Goal: Task Accomplishment & Management: Manage account settings

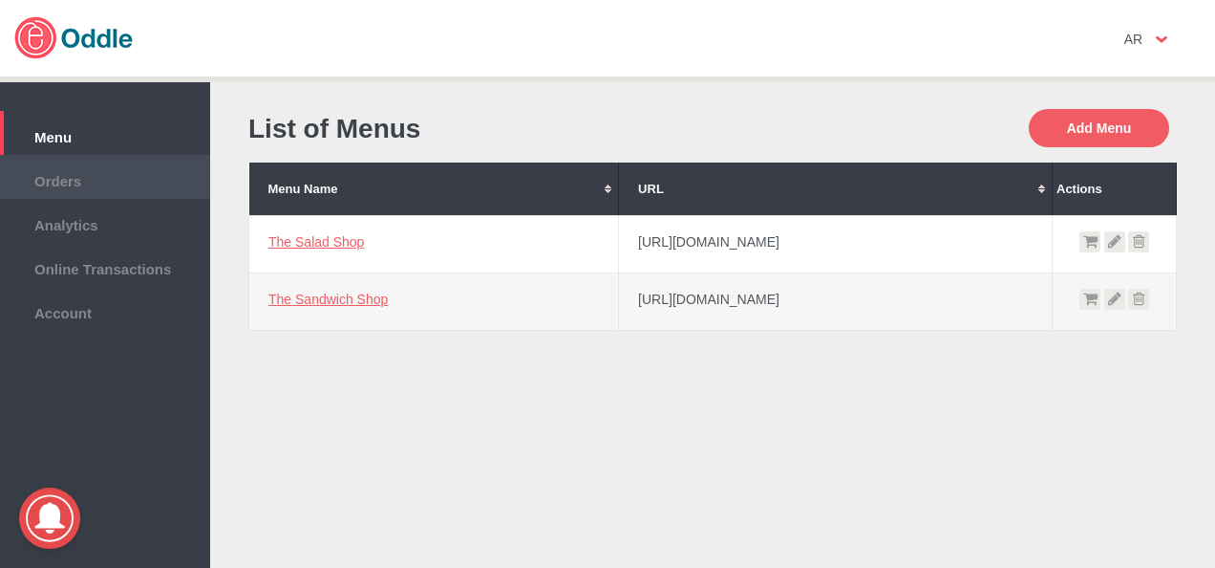
click at [65, 187] on span "Orders" at bounding box center [105, 178] width 191 height 21
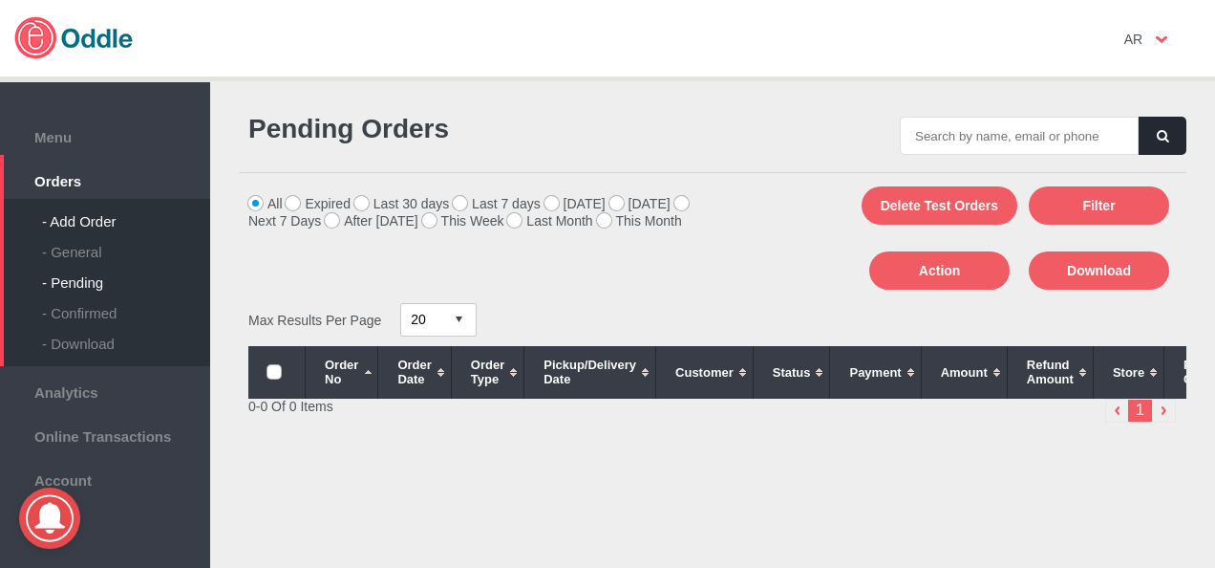
click at [98, 216] on div "- Add Order" at bounding box center [126, 214] width 168 height 31
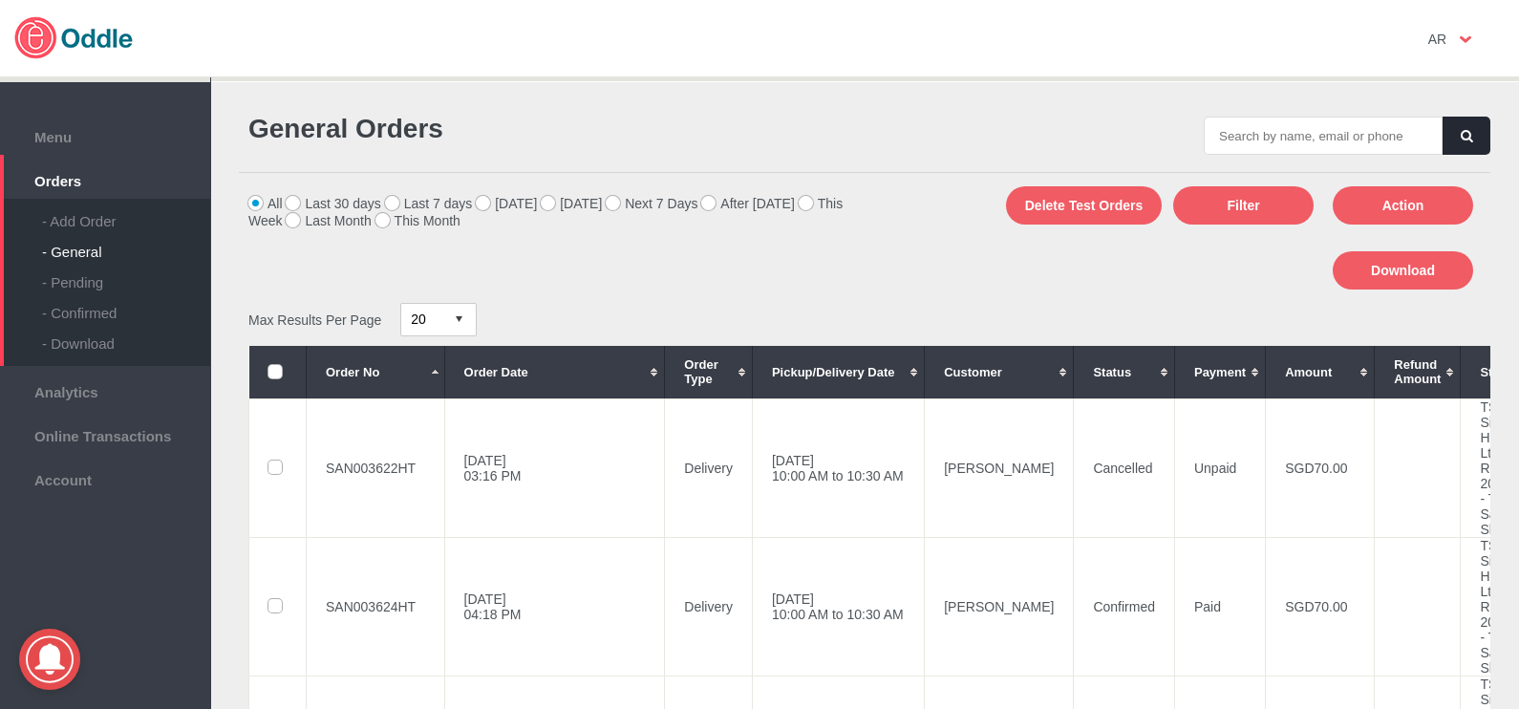
click at [106, 51] on img at bounding box center [67, 29] width 134 height 59
click at [77, 131] on span "Menu" at bounding box center [105, 134] width 191 height 21
click at [553, 203] on label "[DATE]" at bounding box center [571, 203] width 61 height 15
click at [0, 0] on input "[DATE]" at bounding box center [0, 0] width 0 height 0
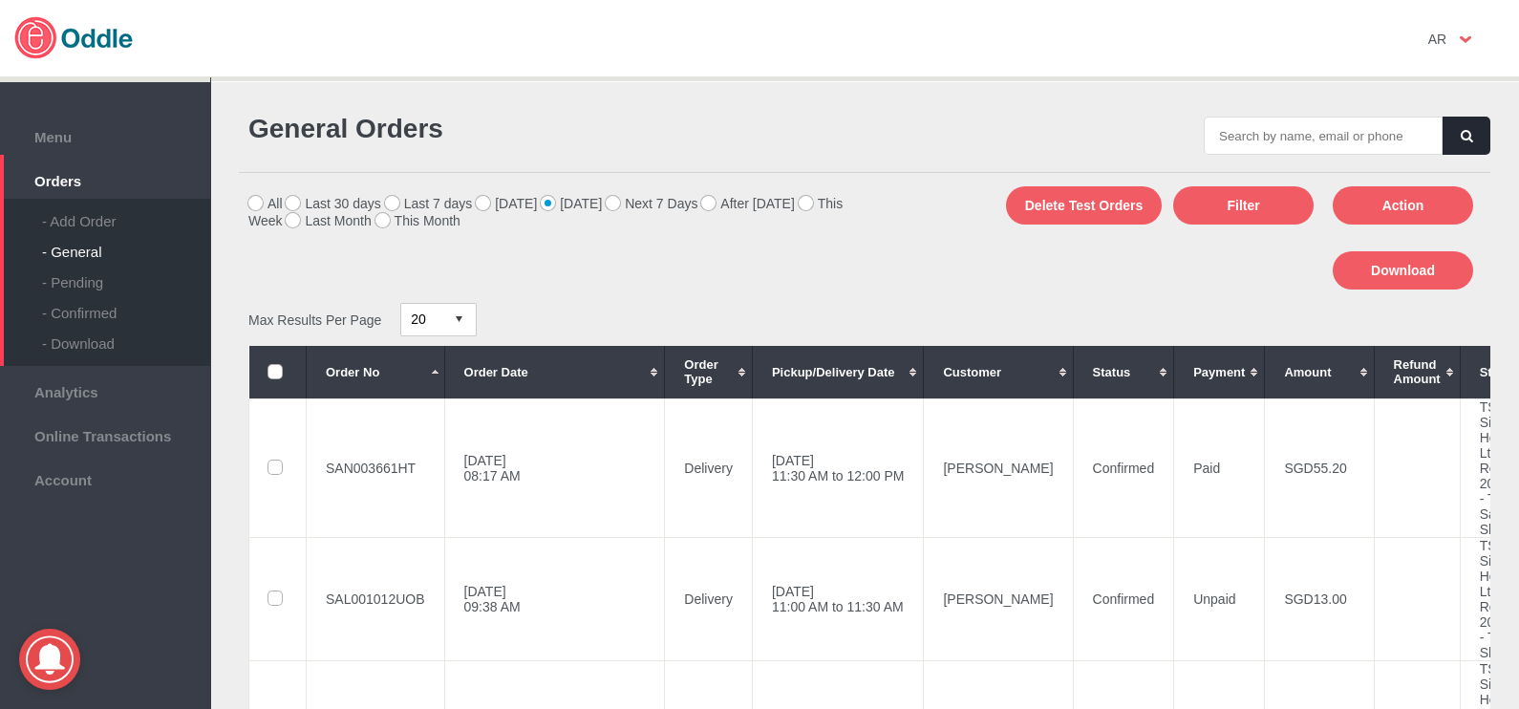
scroll to position [238, 0]
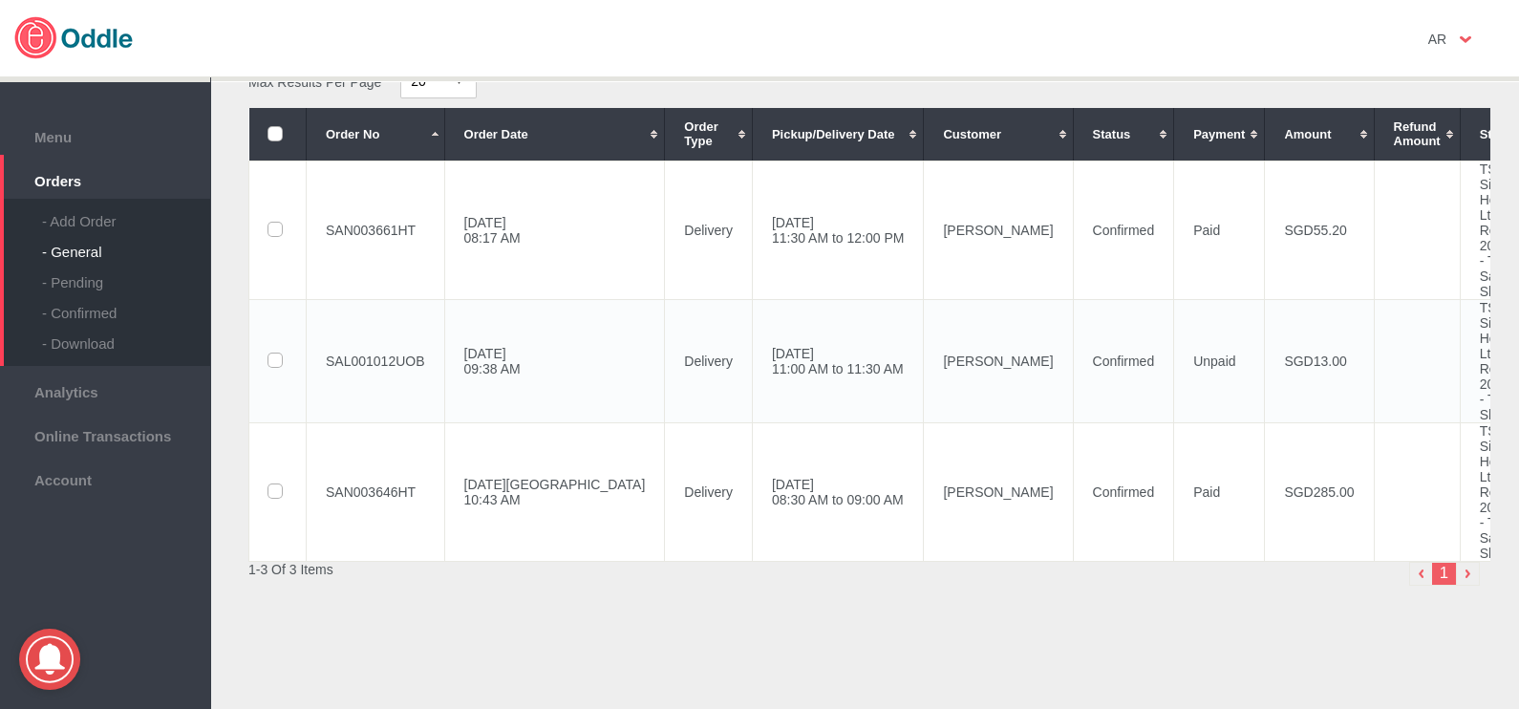
click at [924, 375] on td "[PERSON_NAME]" at bounding box center [998, 360] width 149 height 123
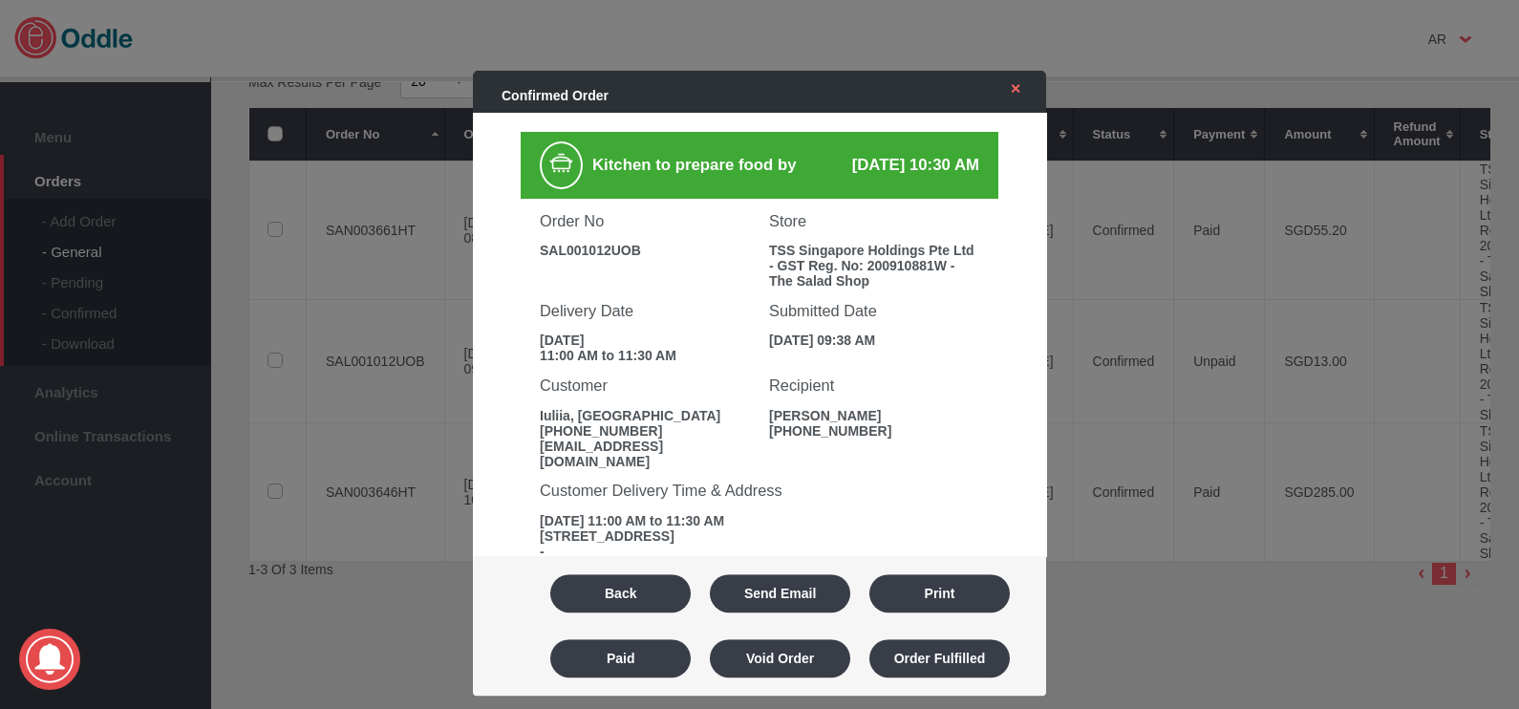
click at [1016, 95] on link "✕" at bounding box center [1011, 89] width 40 height 34
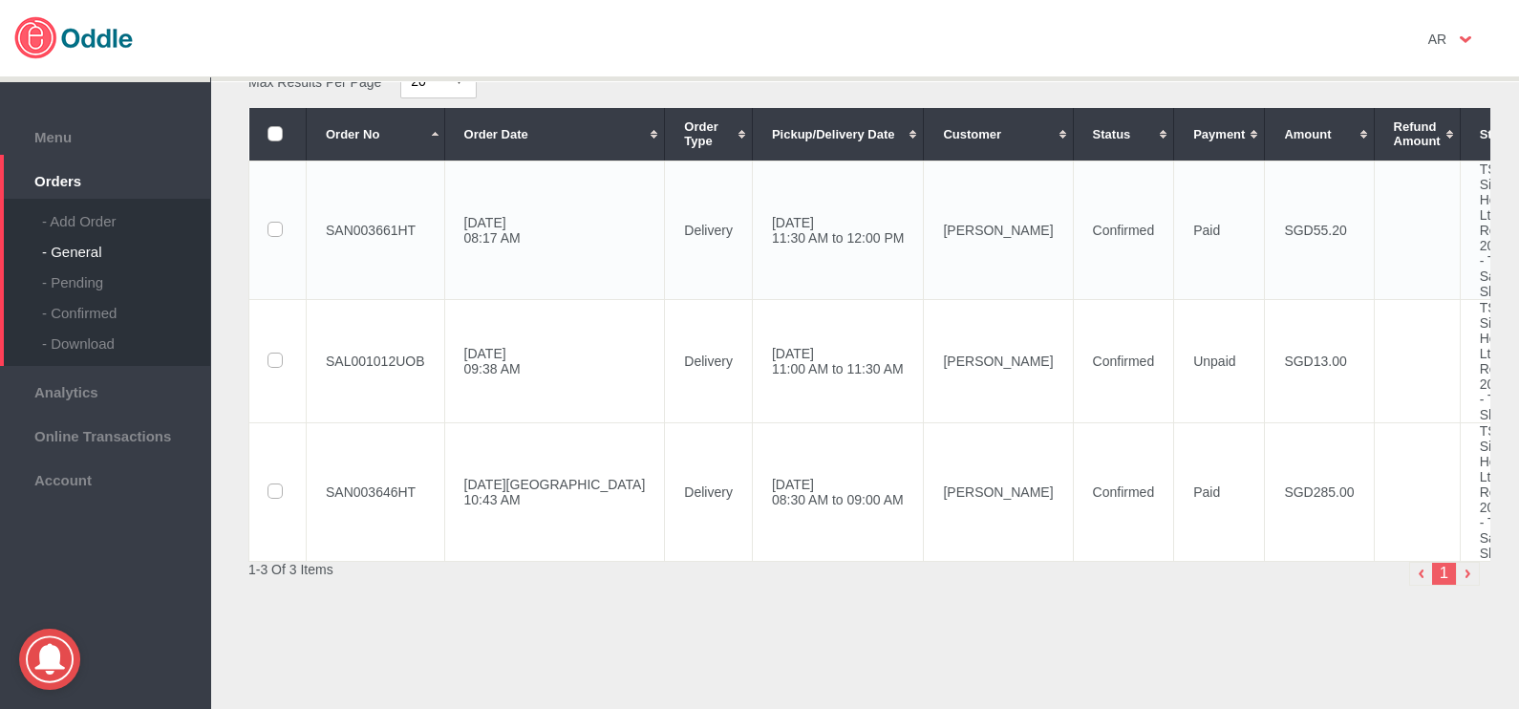
scroll to position [0, 0]
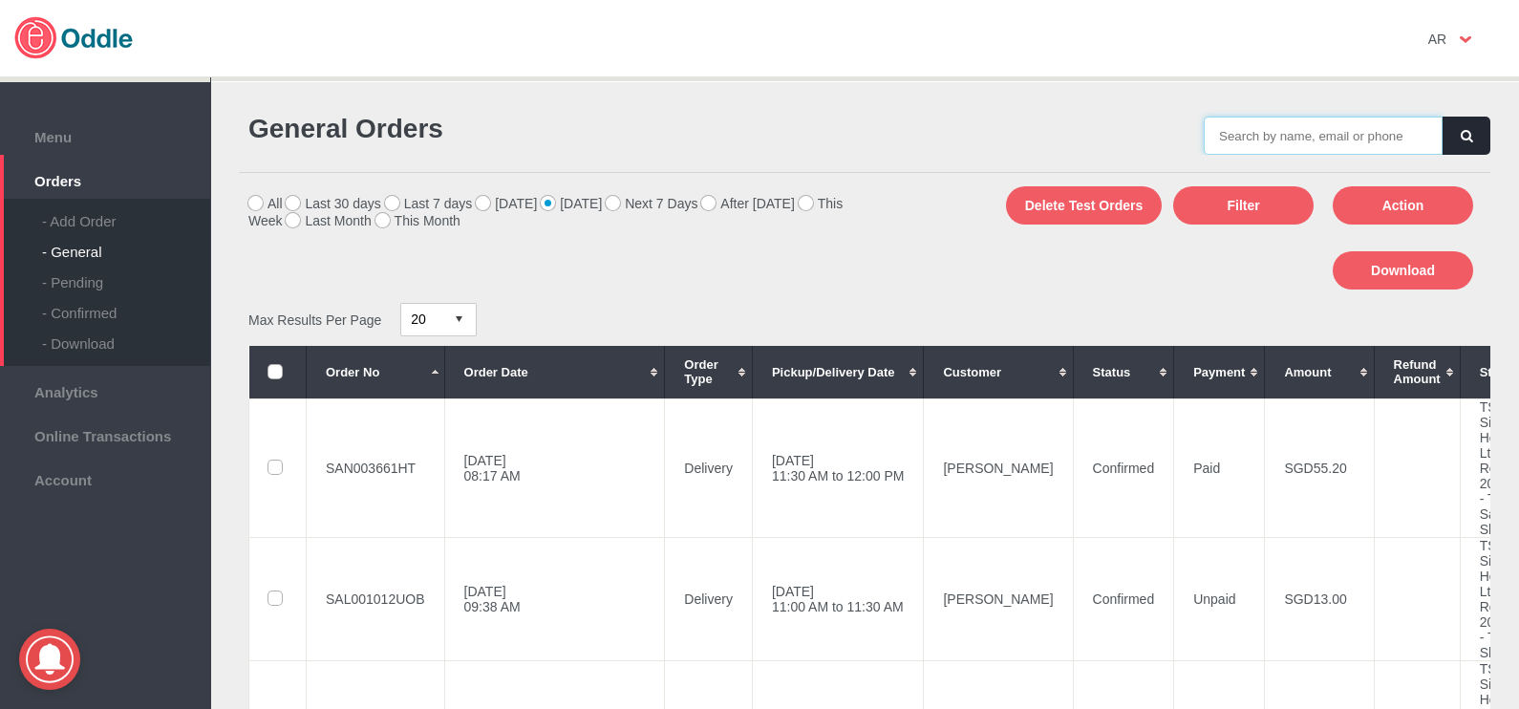
click at [1253, 126] on input "text" at bounding box center [1323, 136] width 239 height 38
paste input "SAL001012UOB"
type input "SAL001012UOB"
click at [1443, 129] on button "button" at bounding box center [1467, 136] width 48 height 38
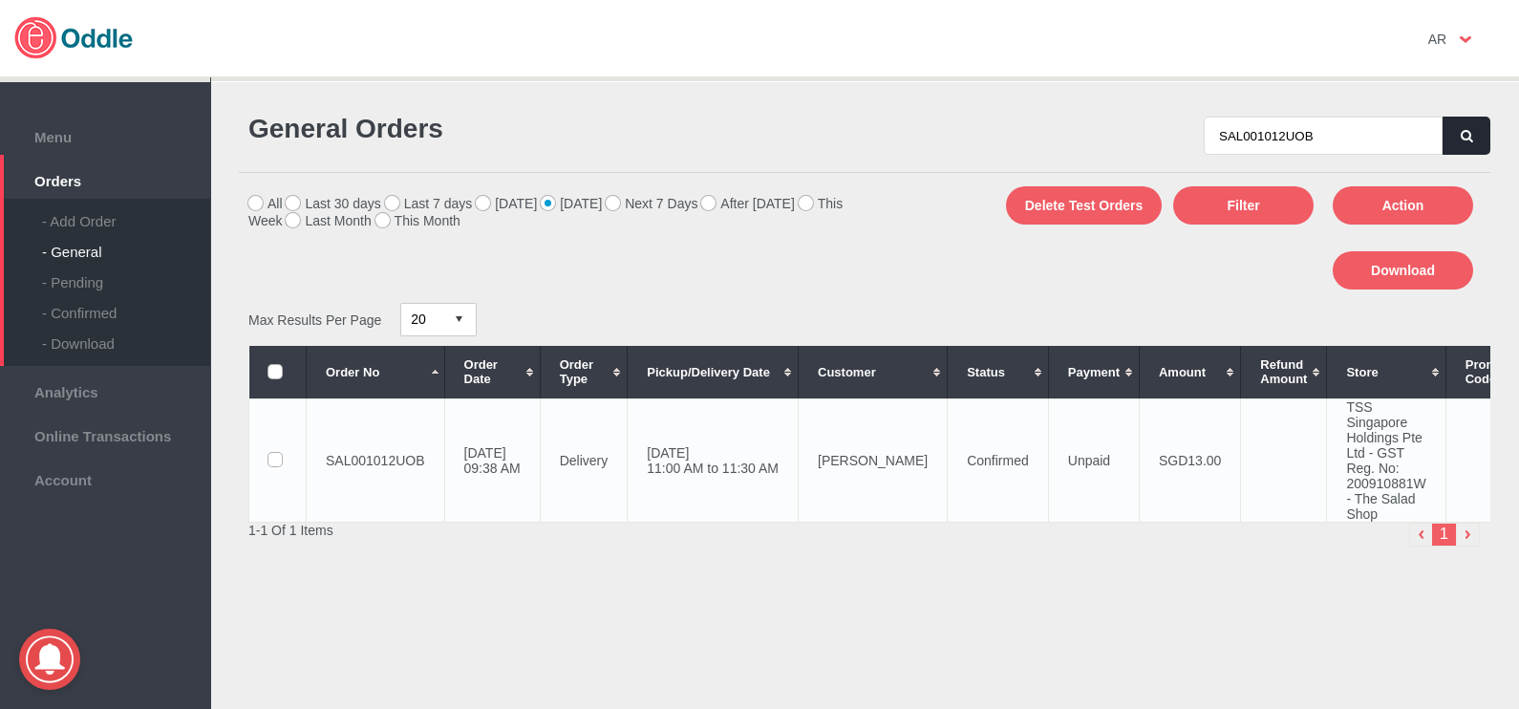
click at [899, 466] on td "Iuliia Dolgunova" at bounding box center [873, 459] width 149 height 123
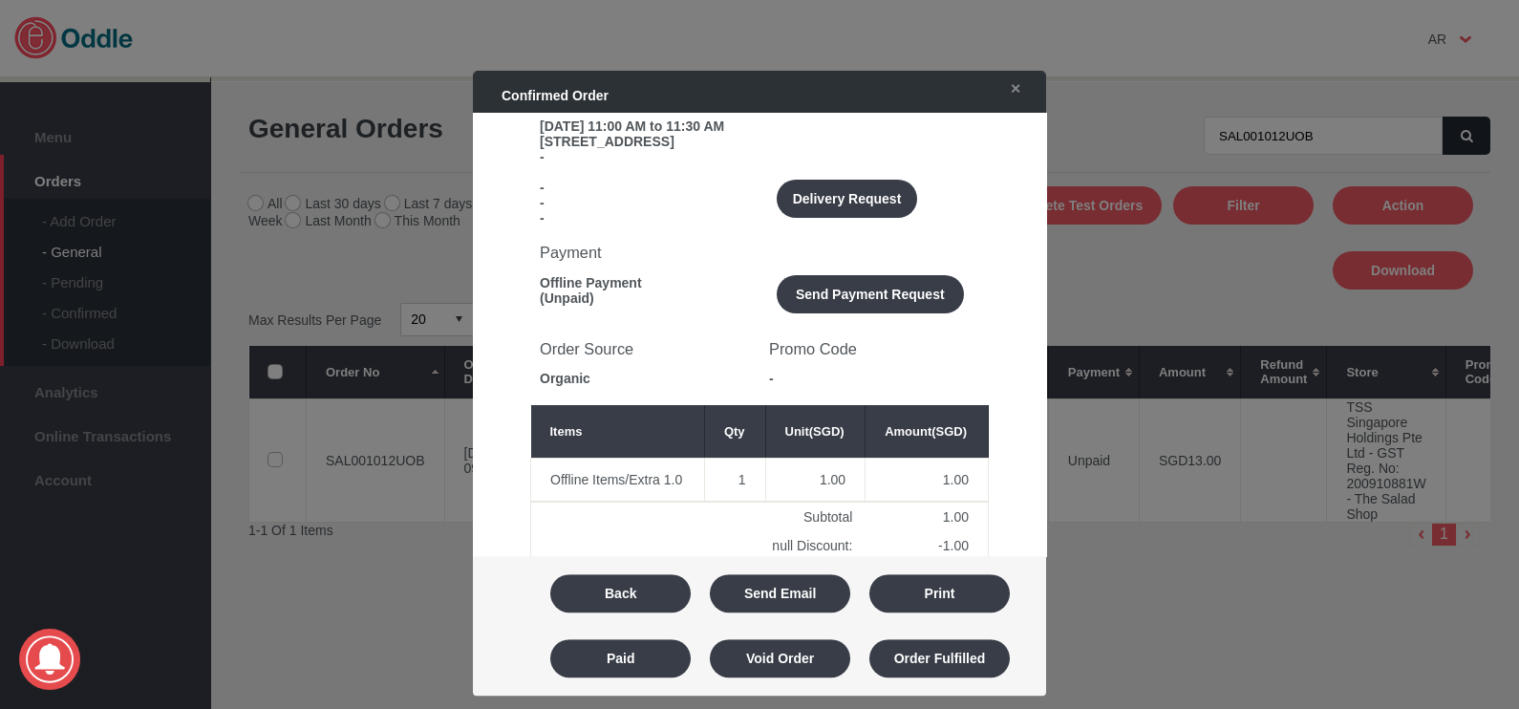
scroll to position [358, 0]
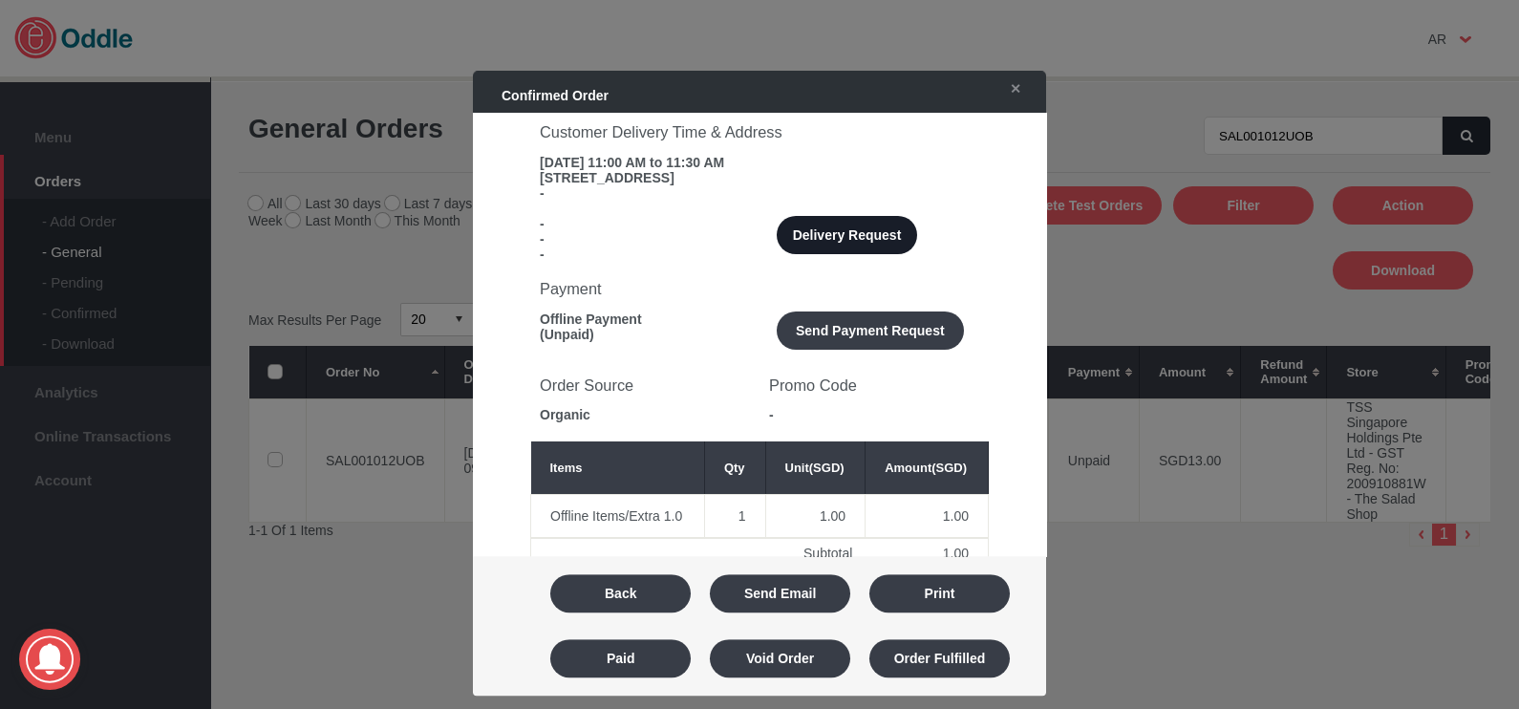
click at [822, 241] on button "Delivery Request" at bounding box center [847, 235] width 140 height 38
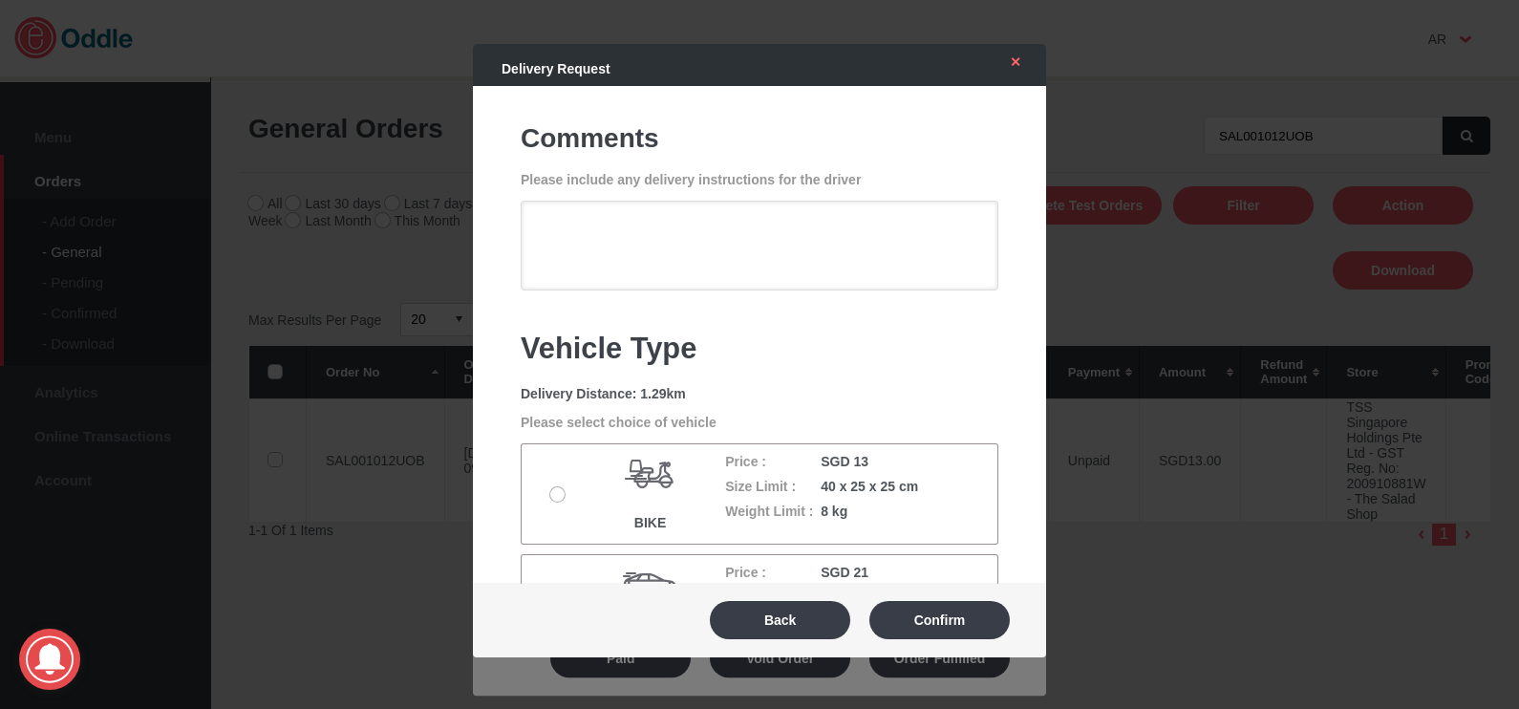
click at [1018, 68] on link "✕" at bounding box center [1011, 62] width 40 height 34
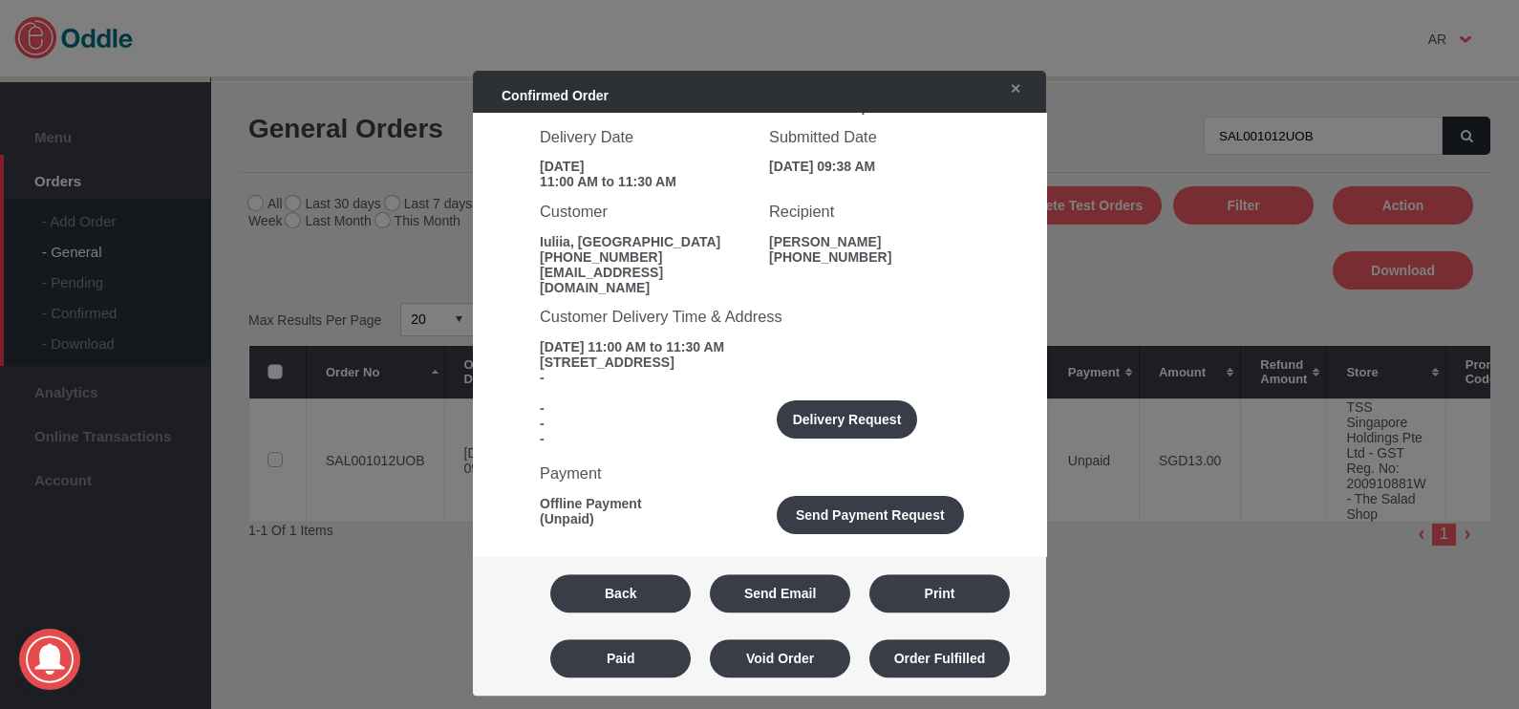
scroll to position [118, 0]
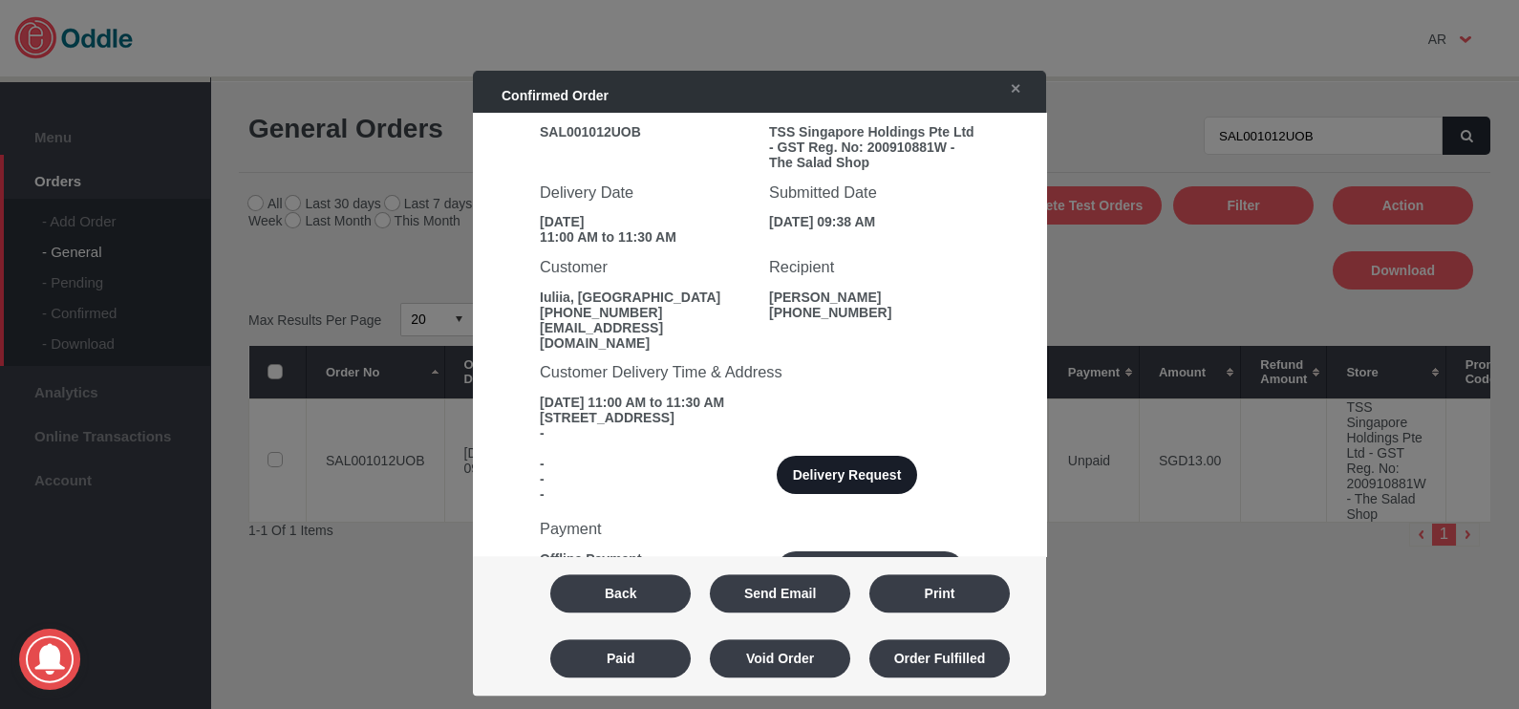
click at [874, 482] on button "Delivery Request" at bounding box center [847, 475] width 140 height 38
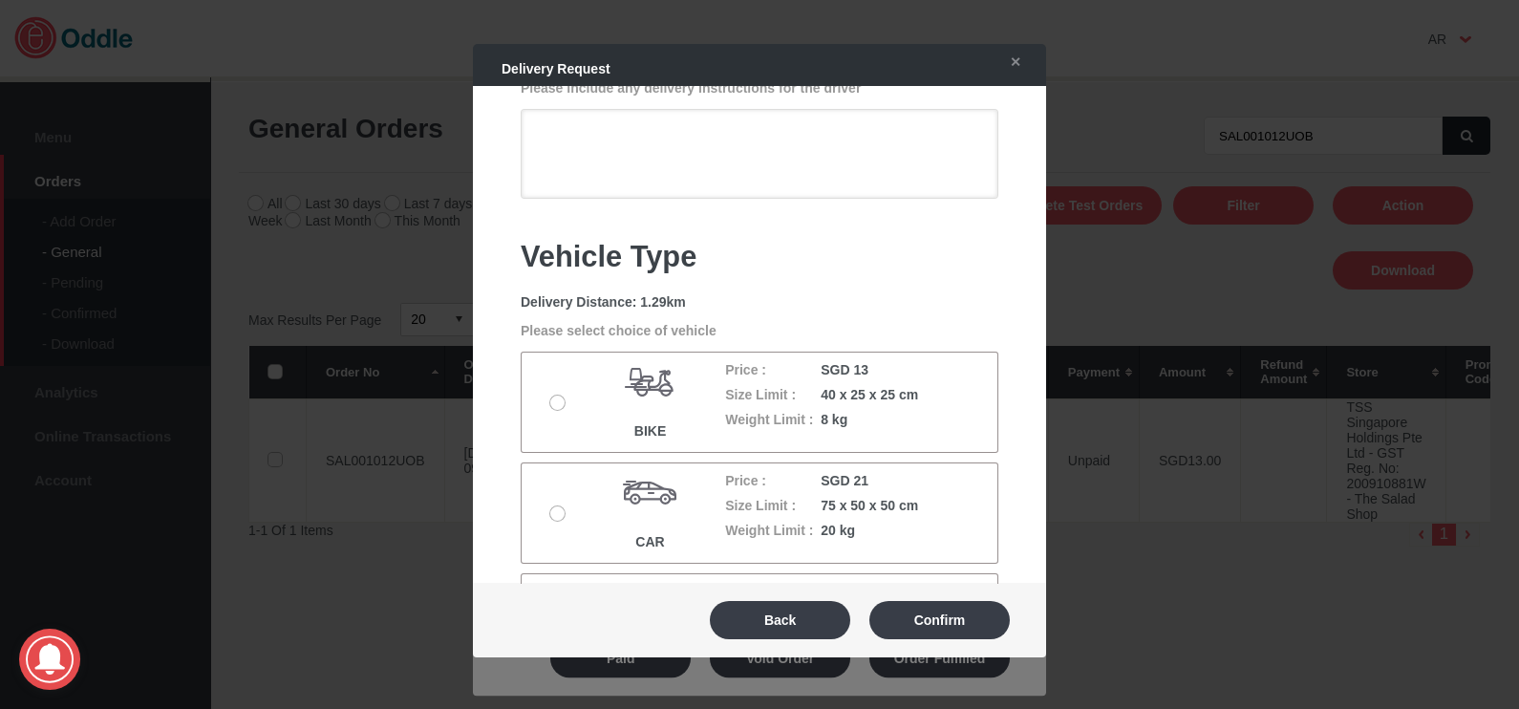
scroll to position [238, 0]
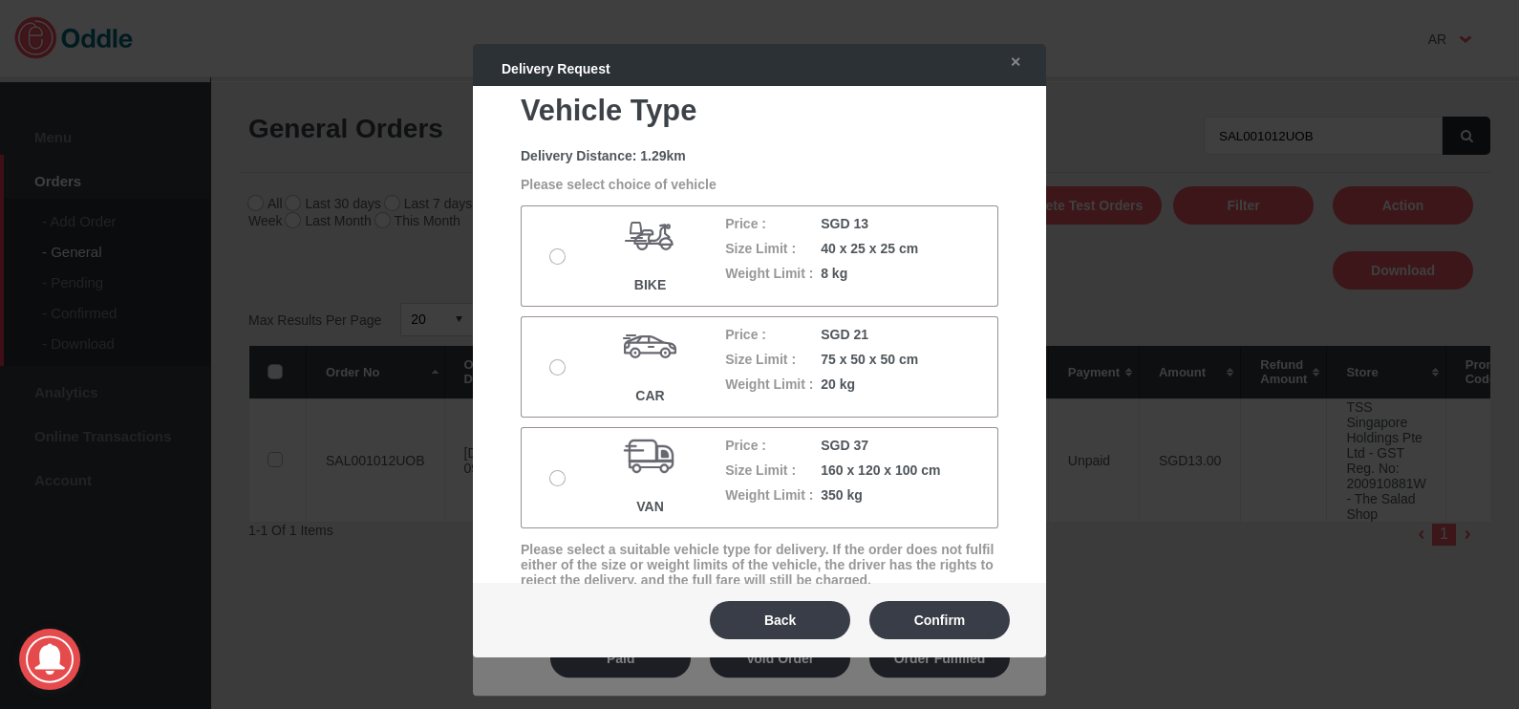
click at [557, 260] on label at bounding box center [559, 256] width 19 height 15
click at [0, 0] on input "radio" at bounding box center [0, 0] width 0 height 0
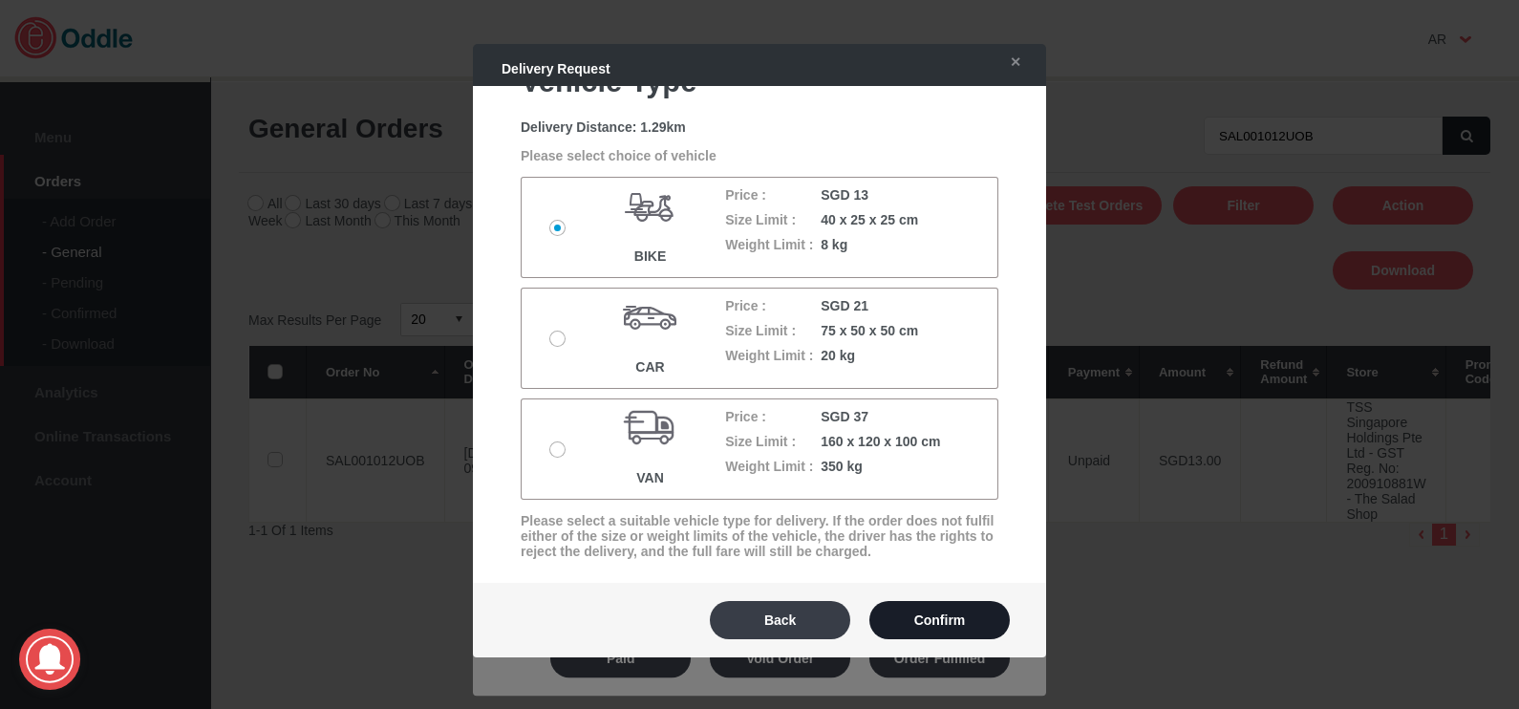
scroll to position [282, 0]
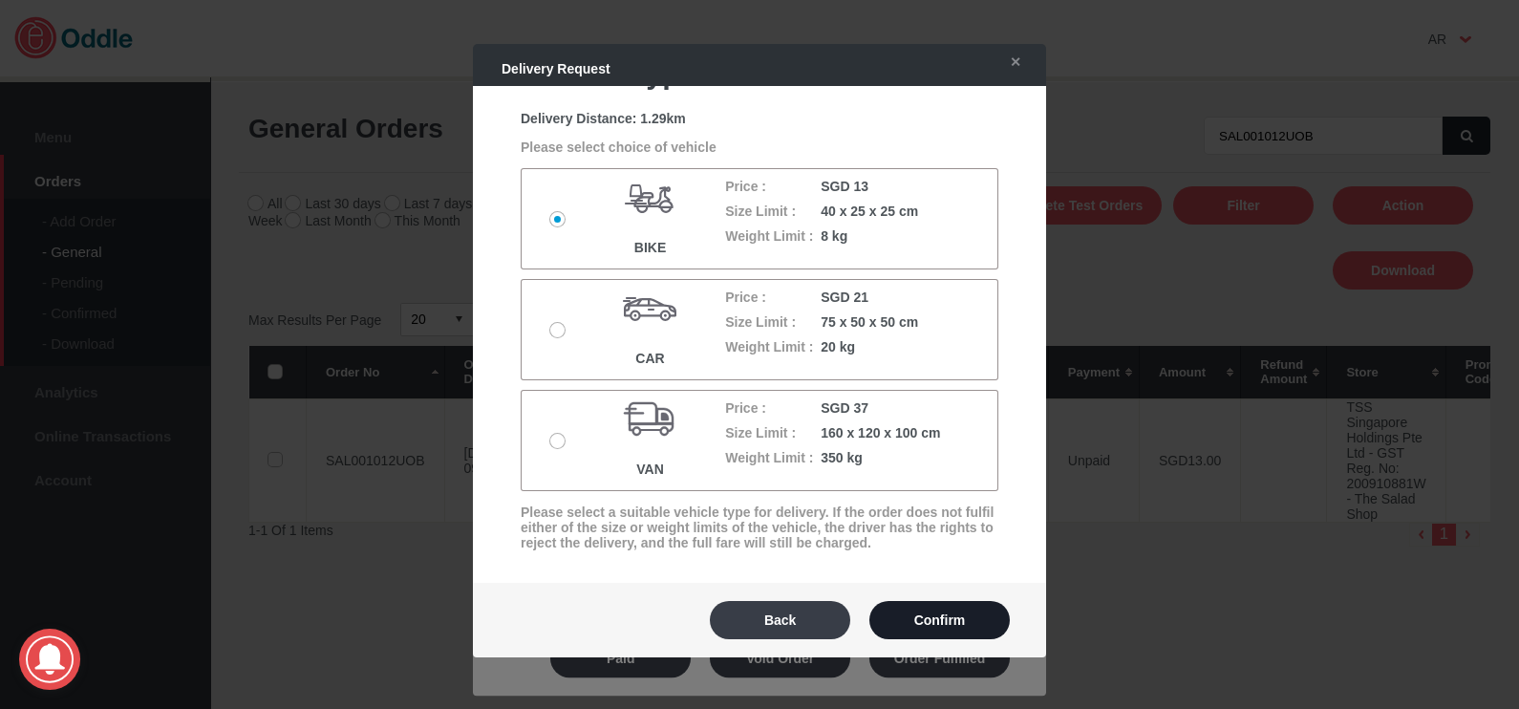
click at [959, 616] on button "Confirm" at bounding box center [939, 620] width 140 height 38
type textarea "Can do a quick parking at Bonham St. We are just beside this street, facing riv…"
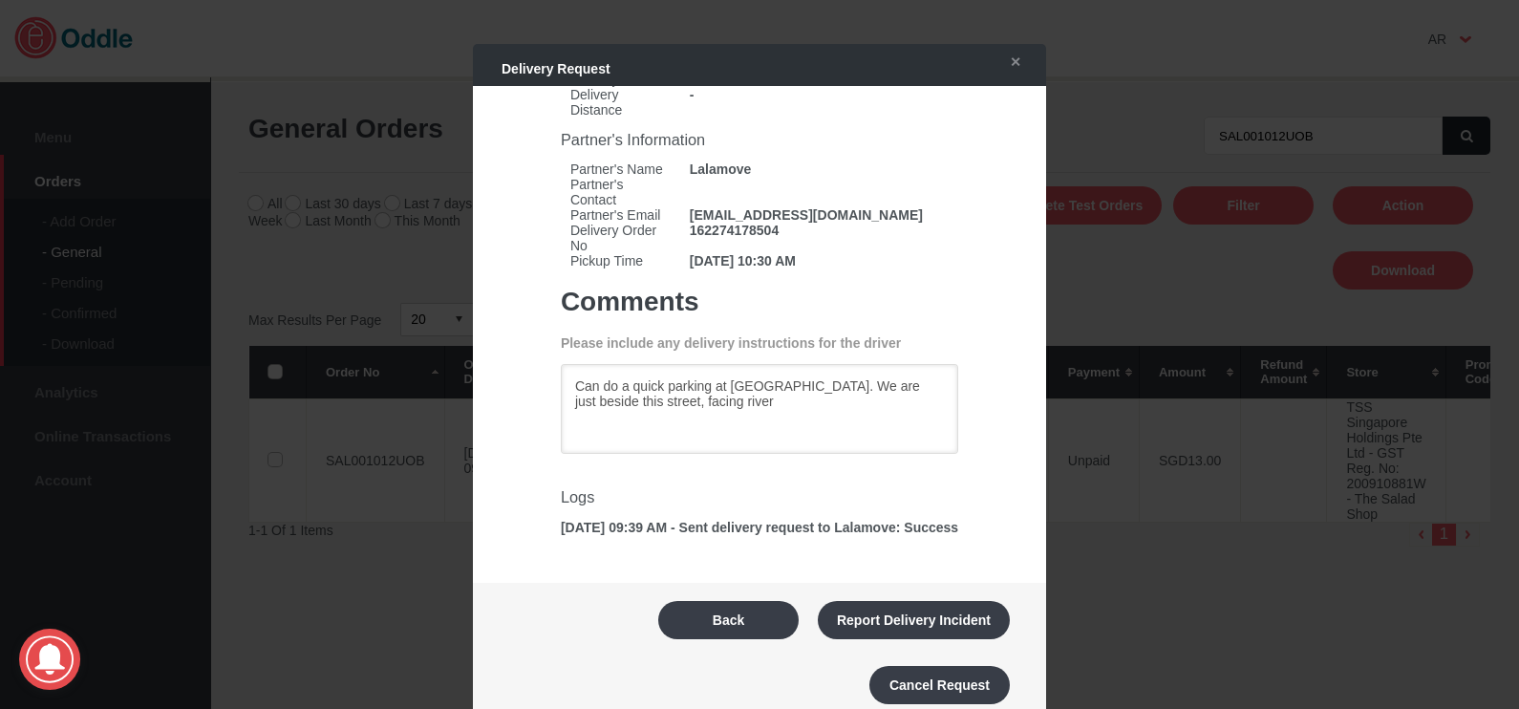
scroll to position [121, 0]
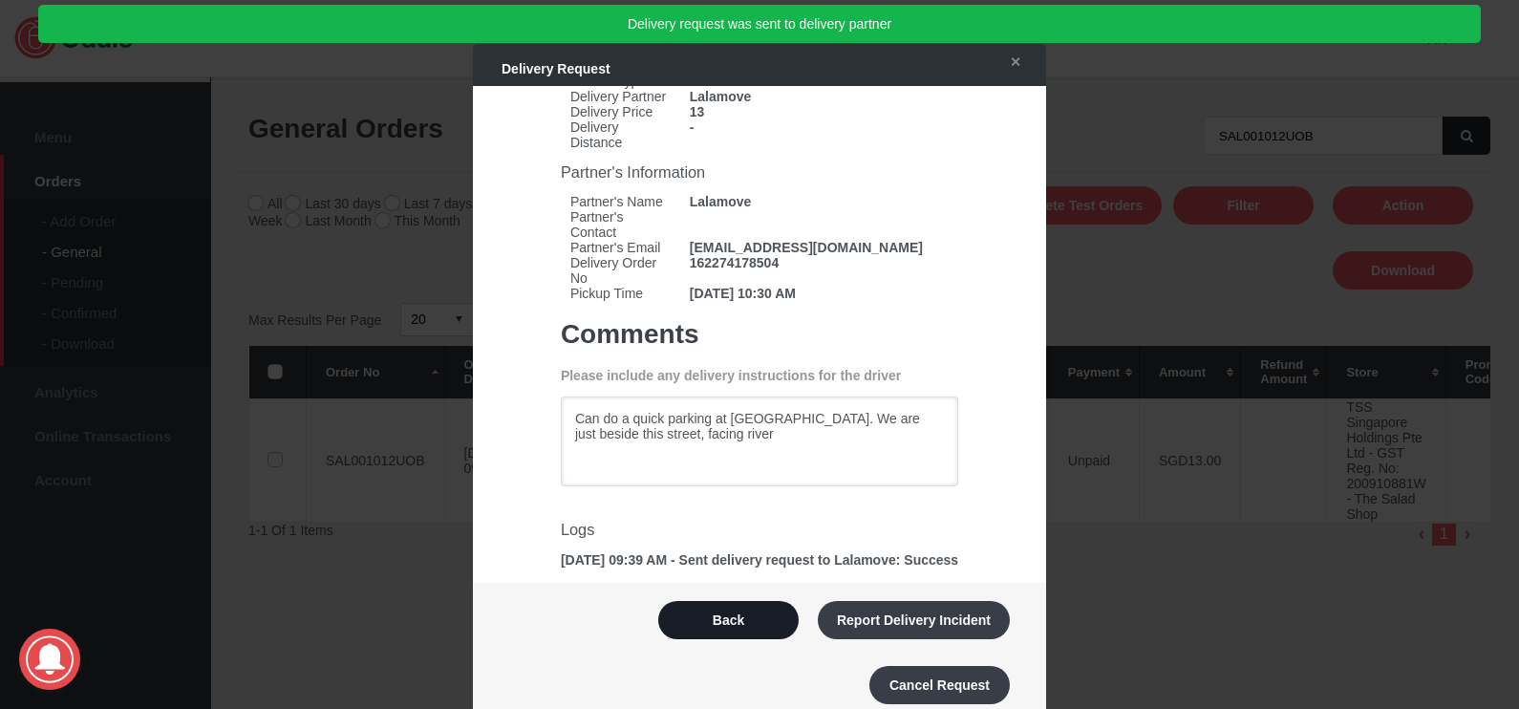
click at [704, 610] on button "Back" at bounding box center [728, 620] width 140 height 38
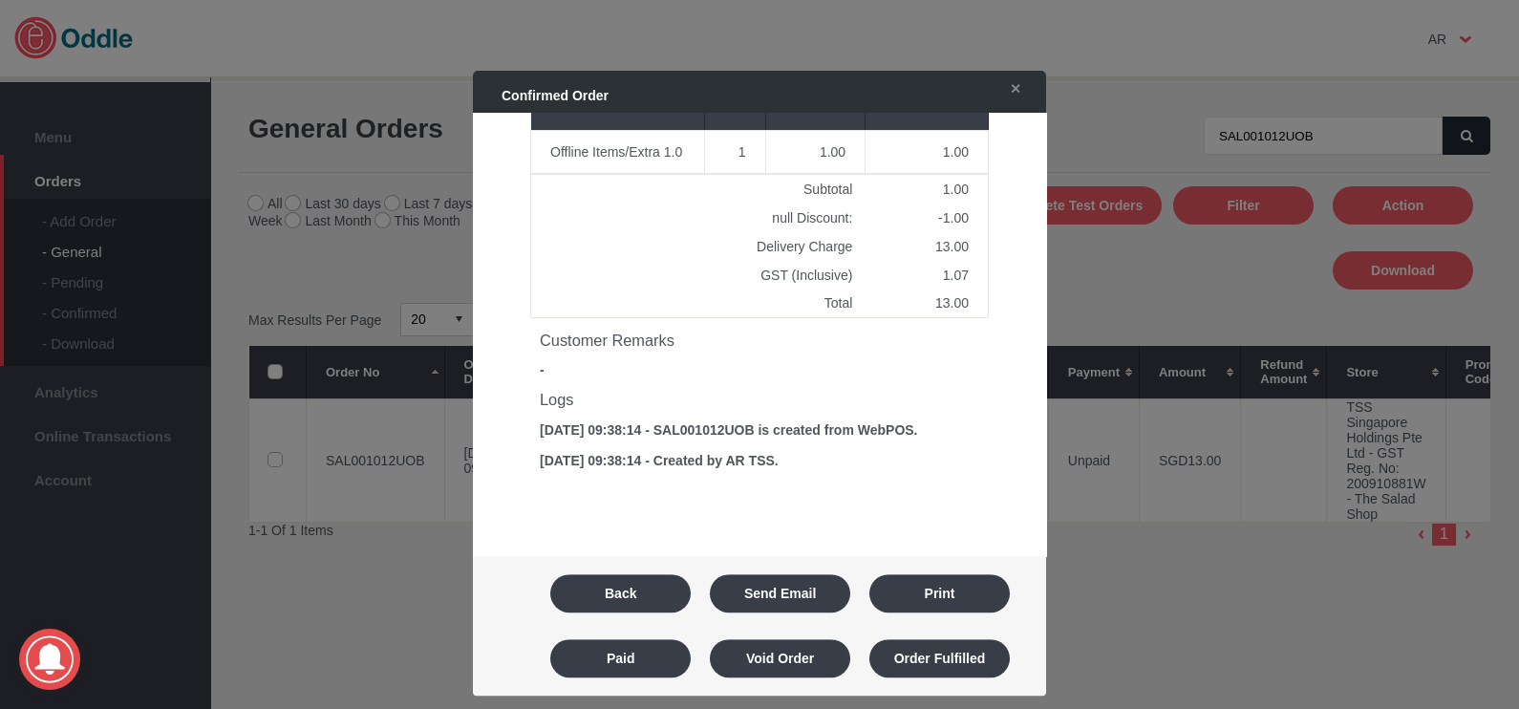
scroll to position [745, 0]
click at [1006, 86] on link "✕" at bounding box center [1011, 89] width 40 height 34
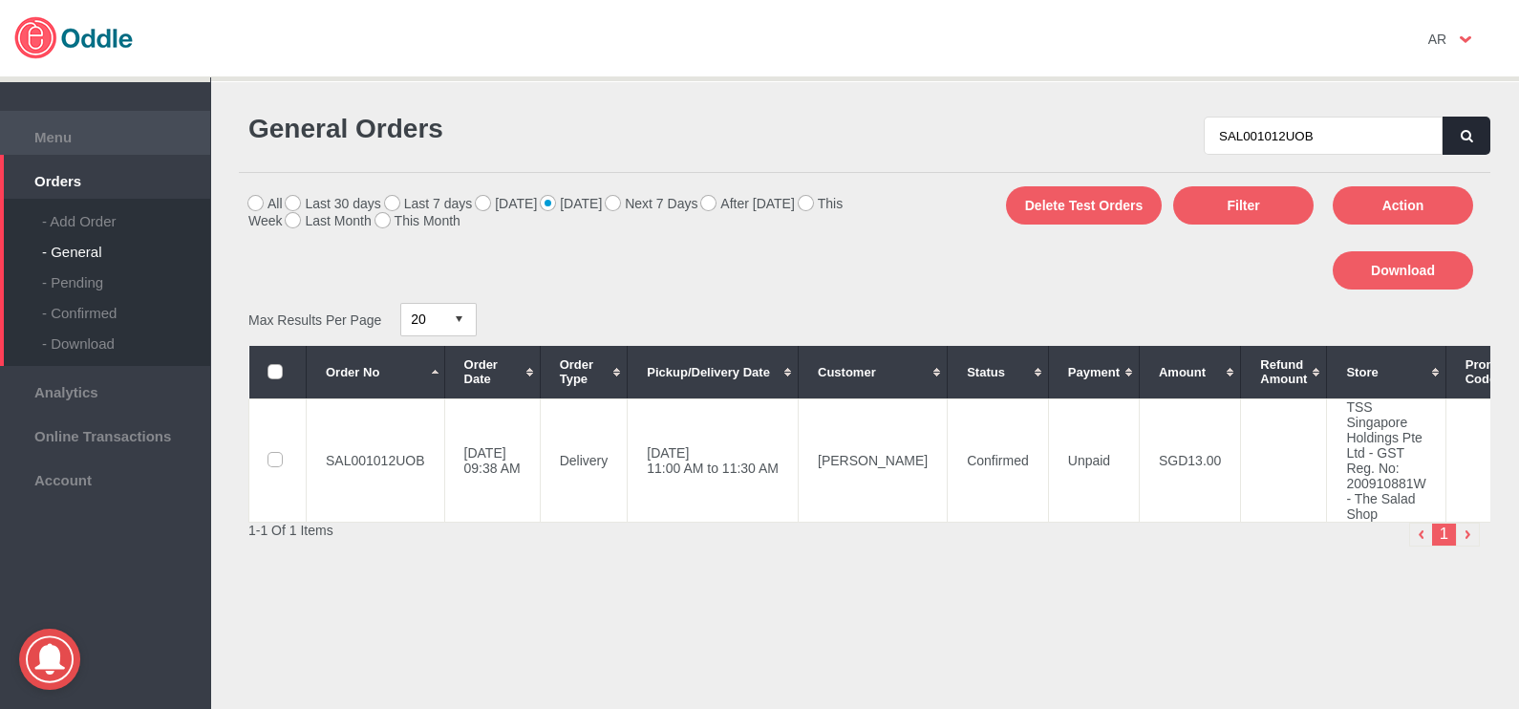
click at [52, 135] on span "Menu" at bounding box center [105, 134] width 191 height 21
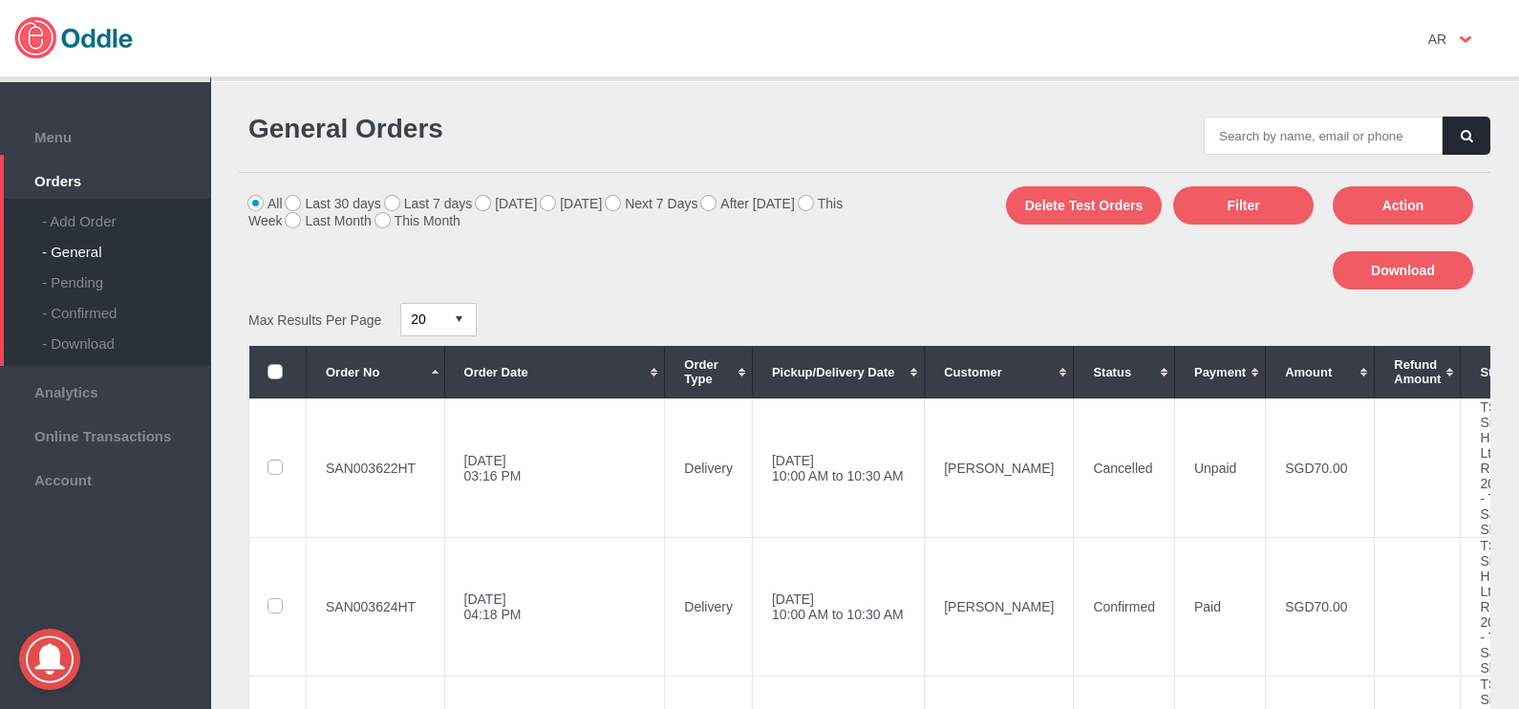
click at [546, 204] on label "Tomorrow" at bounding box center [571, 203] width 61 height 15
click at [0, 0] on input "Tomorrow" at bounding box center [0, 0] width 0 height 0
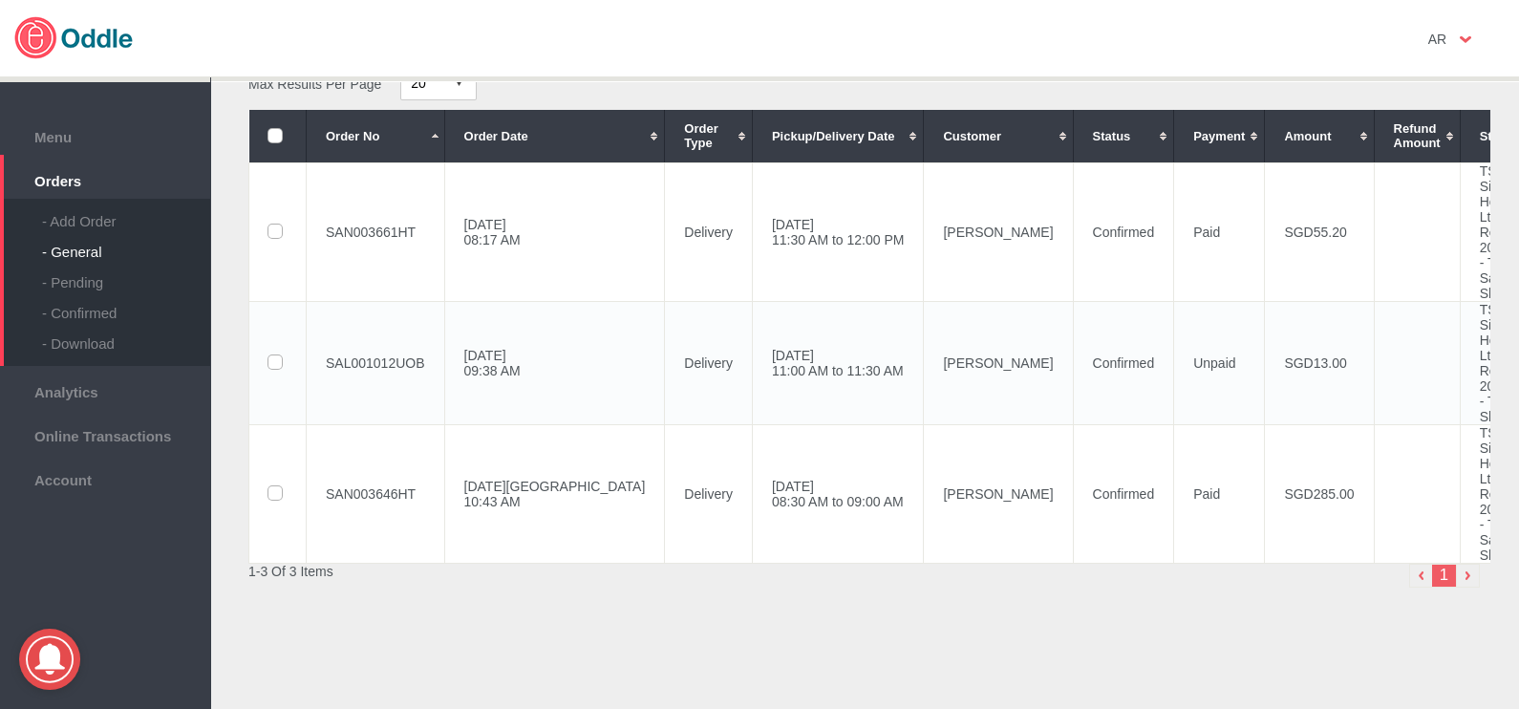
scroll to position [238, 0]
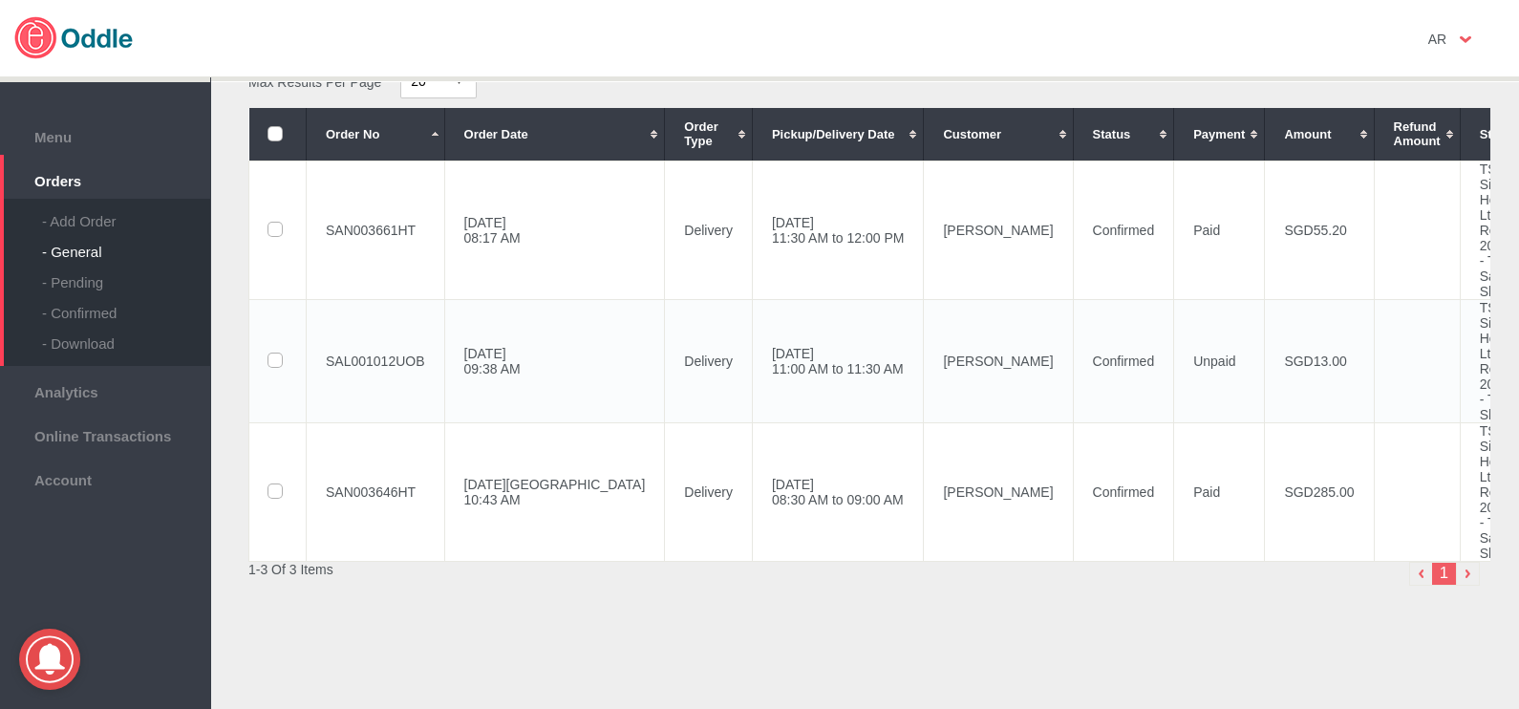
click at [1073, 373] on td "Confirmed" at bounding box center [1123, 360] width 101 height 123
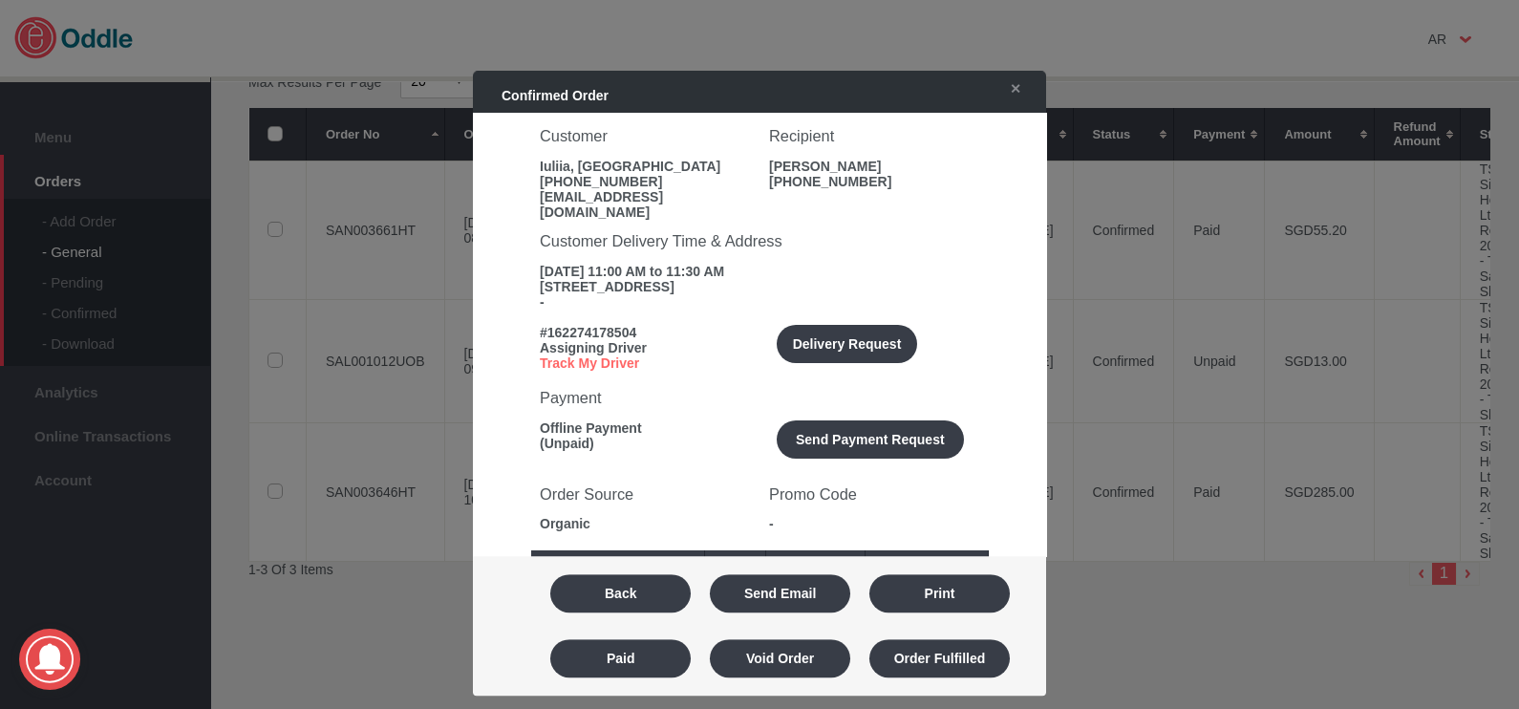
scroll to position [118, 0]
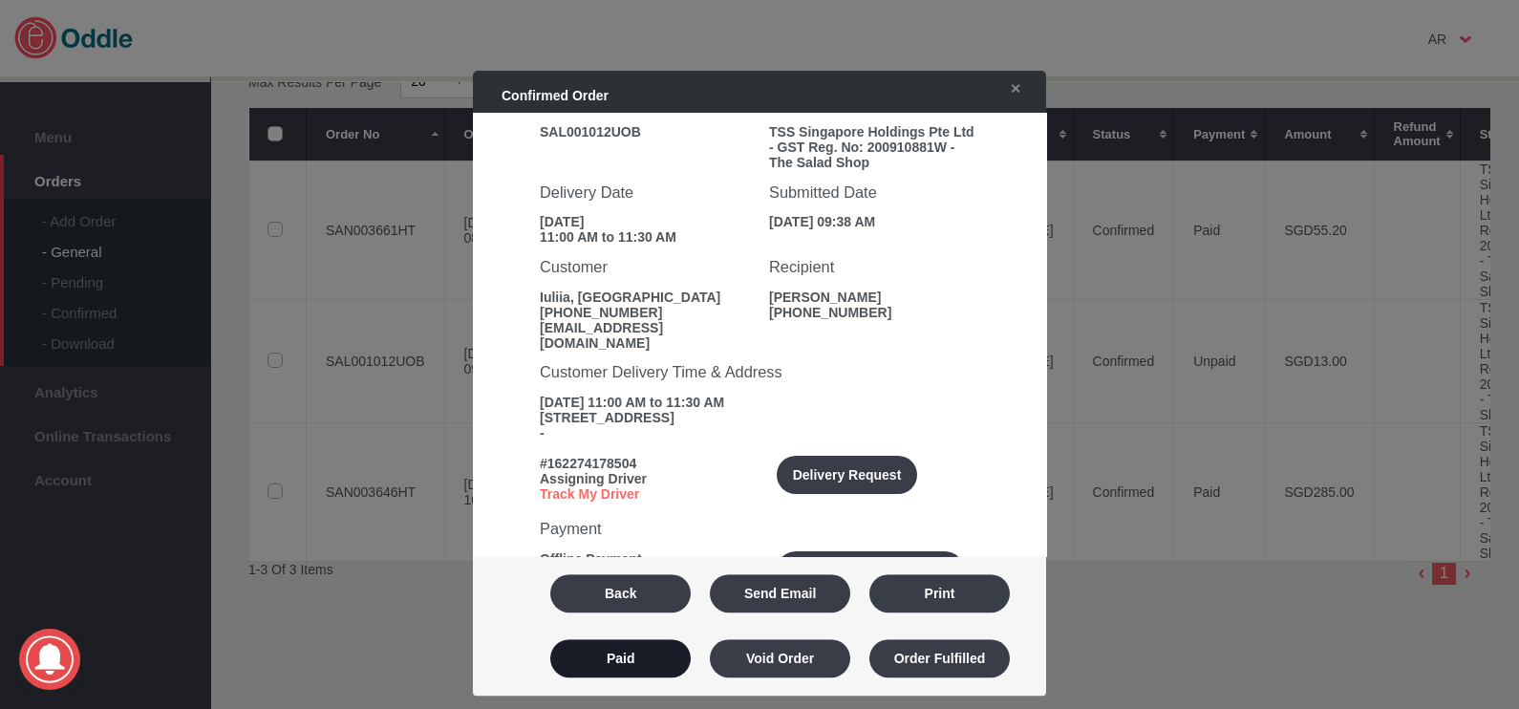
click at [616, 667] on button "Paid" at bounding box center [620, 658] width 140 height 38
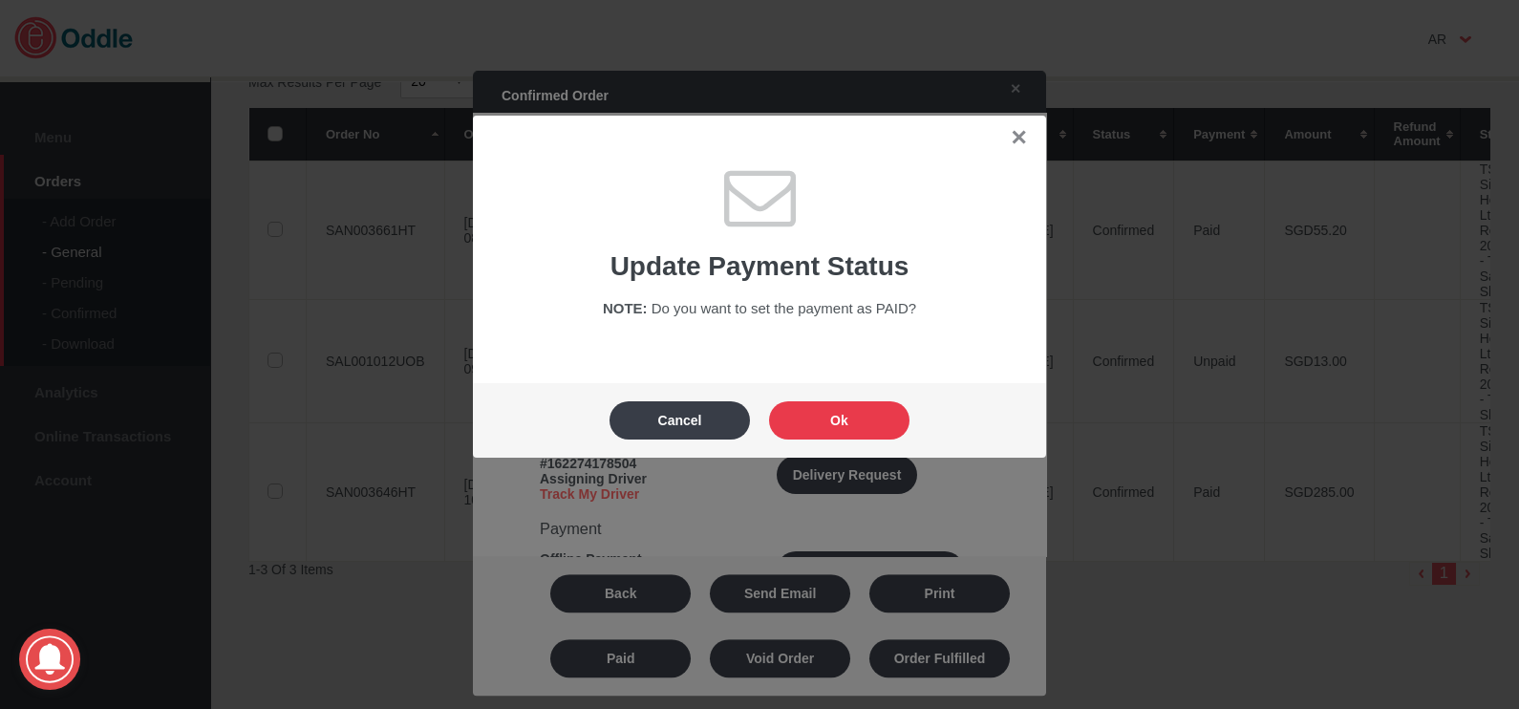
click at [807, 425] on button "Ok" at bounding box center [839, 420] width 140 height 38
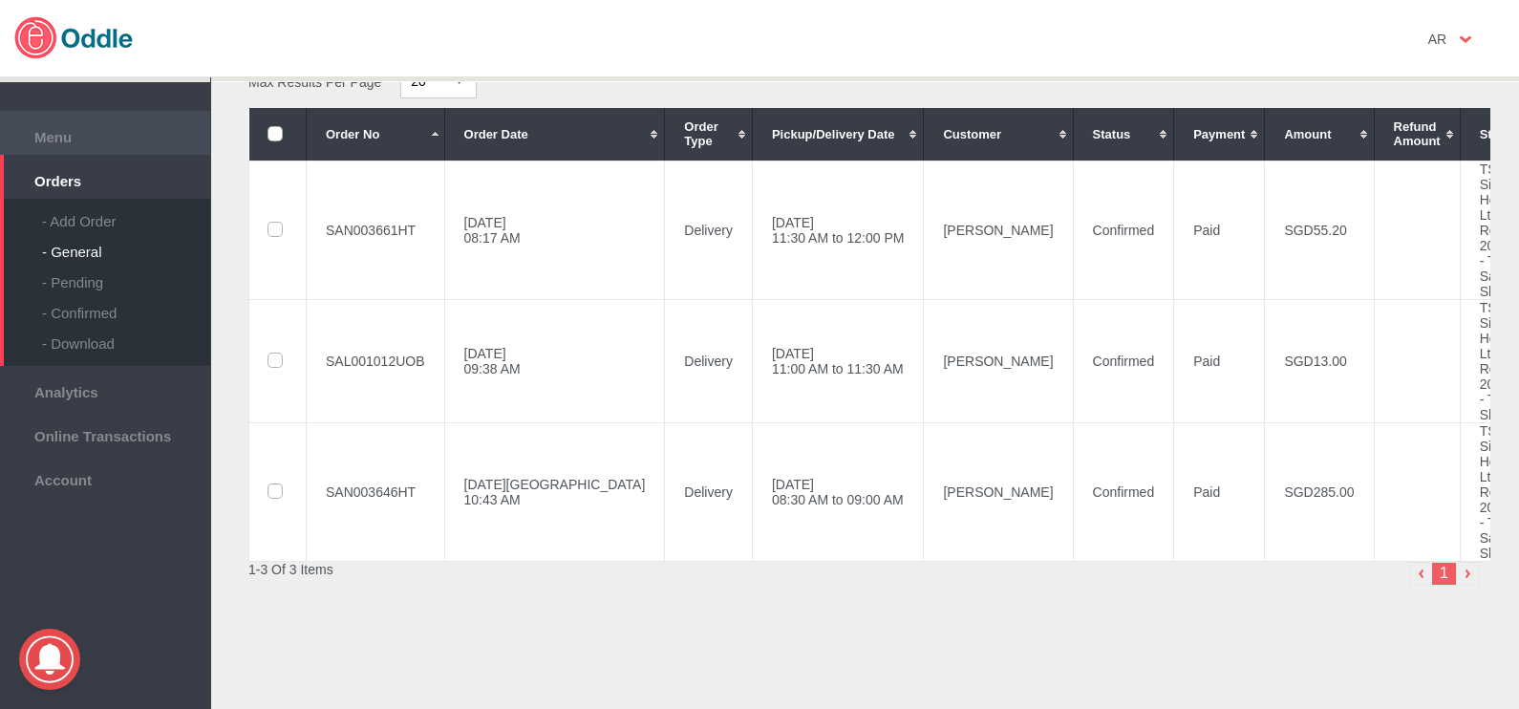
click at [53, 137] on span "Menu" at bounding box center [105, 134] width 191 height 21
